Goal: Check status: Check status

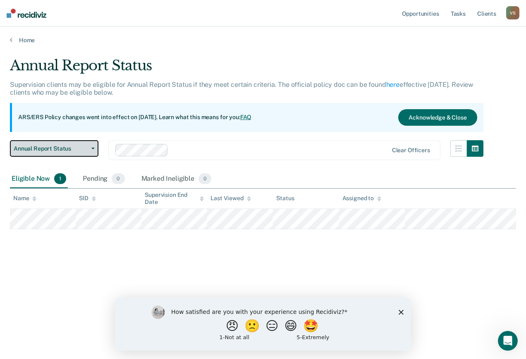
click at [80, 149] on span "Annual Report Status" at bounding box center [51, 148] width 74 height 7
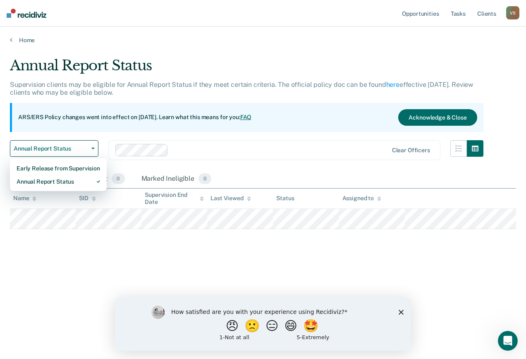
click at [401, 310] on icon "Close survey" at bounding box center [401, 311] width 5 height 5
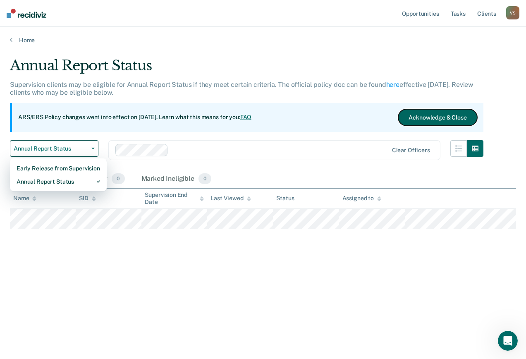
click at [444, 118] on button "Acknowledge & Close" at bounding box center [437, 117] width 79 height 17
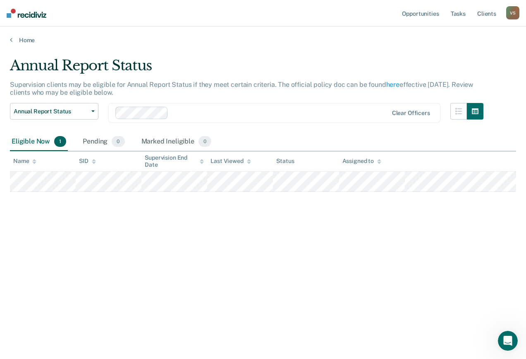
click at [26, 142] on div "Eligible Now 1" at bounding box center [39, 142] width 58 height 18
click at [14, 38] on link "Home" at bounding box center [263, 39] width 506 height 7
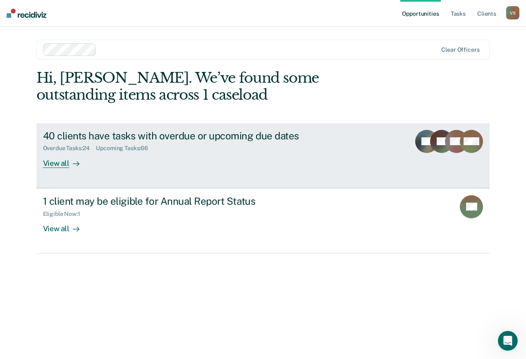
click at [56, 163] on div "View all" at bounding box center [66, 160] width 46 height 16
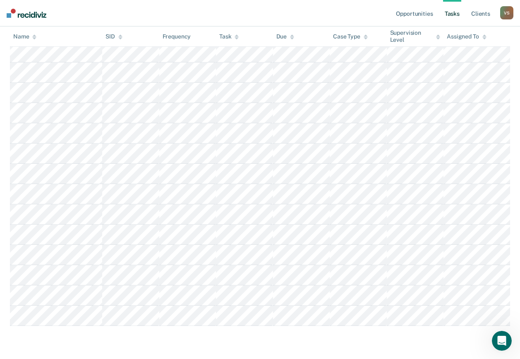
scroll to position [1493, 0]
